Goal: Navigation & Orientation: Go to known website

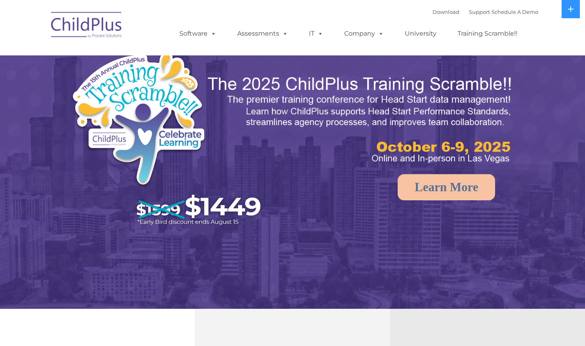
select select "MEDIUM"
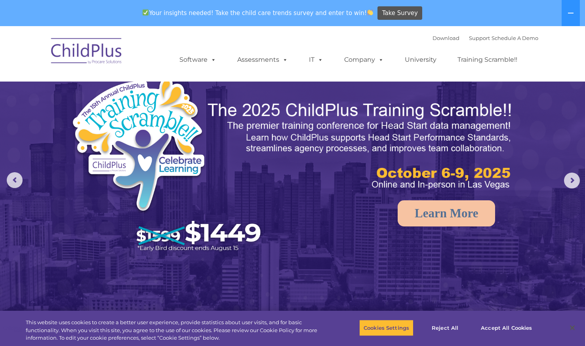
click at [94, 47] on img at bounding box center [86, 52] width 79 height 40
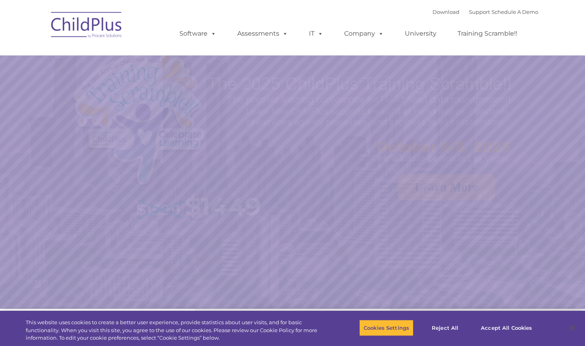
select select "MEDIUM"
